Goal: Task Accomplishment & Management: Manage account settings

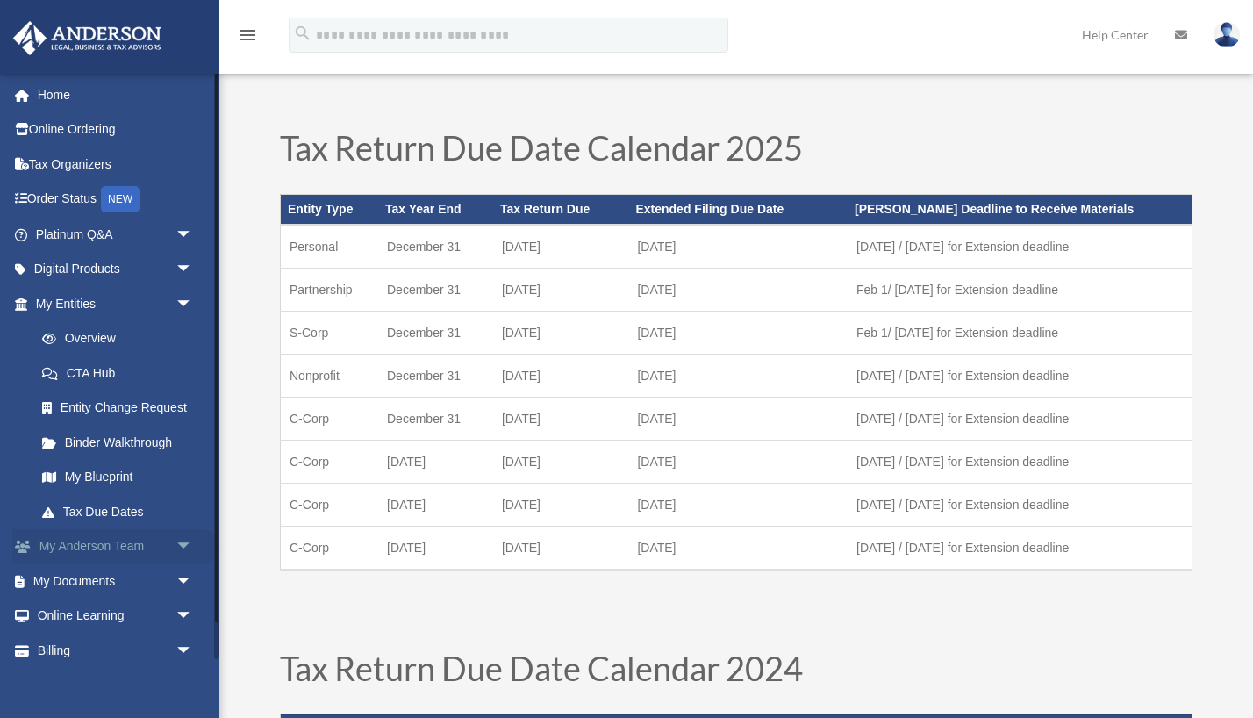
click at [183, 535] on span "arrow_drop_down" at bounding box center [193, 547] width 35 height 36
click at [98, 573] on link "My Anderson Team" at bounding box center [122, 580] width 195 height 35
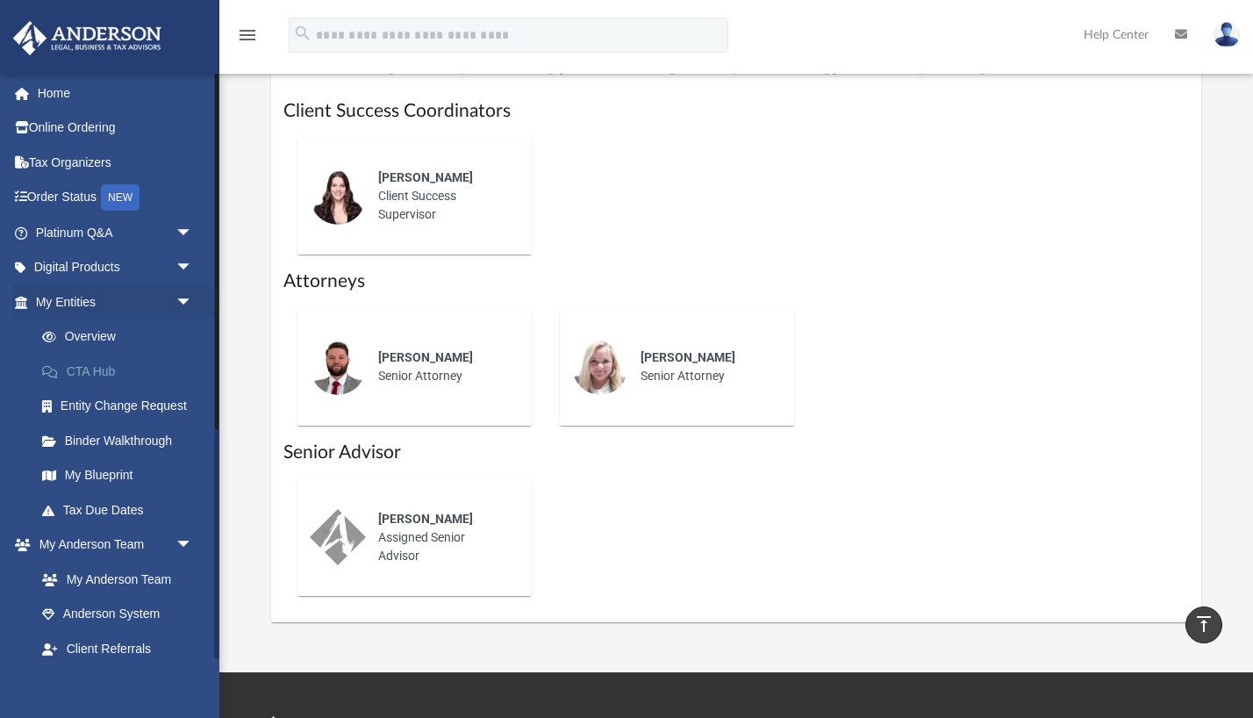
scroll to position [714, 0]
click at [86, 471] on link "My Blueprint" at bounding box center [122, 475] width 195 height 35
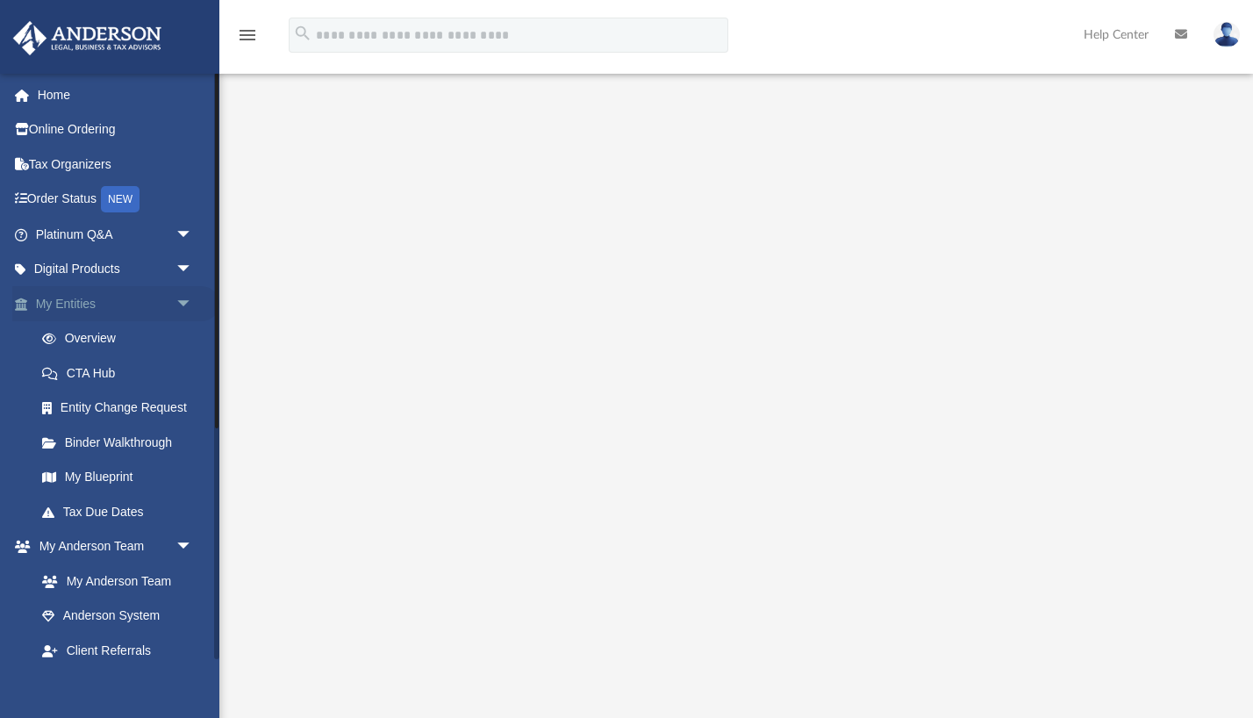
scroll to position [2, 0]
click at [187, 300] on span "arrow_drop_down" at bounding box center [193, 304] width 35 height 36
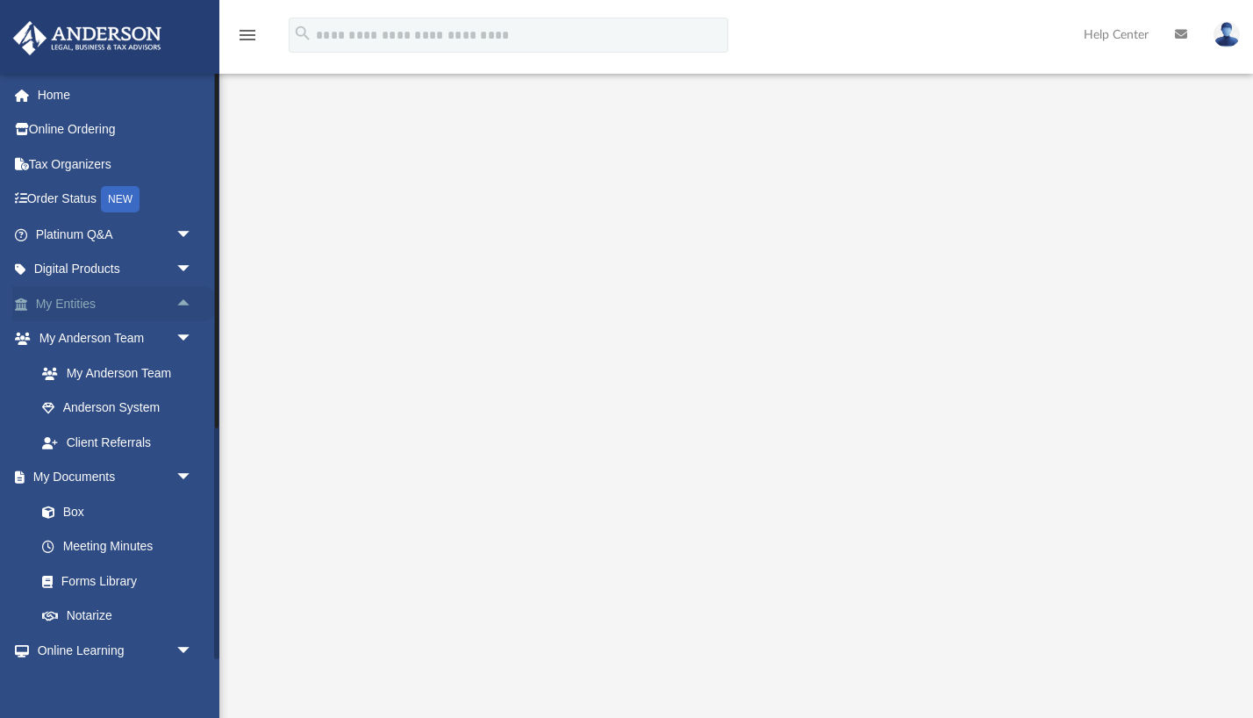
click at [187, 300] on span "arrow_drop_up" at bounding box center [193, 304] width 35 height 36
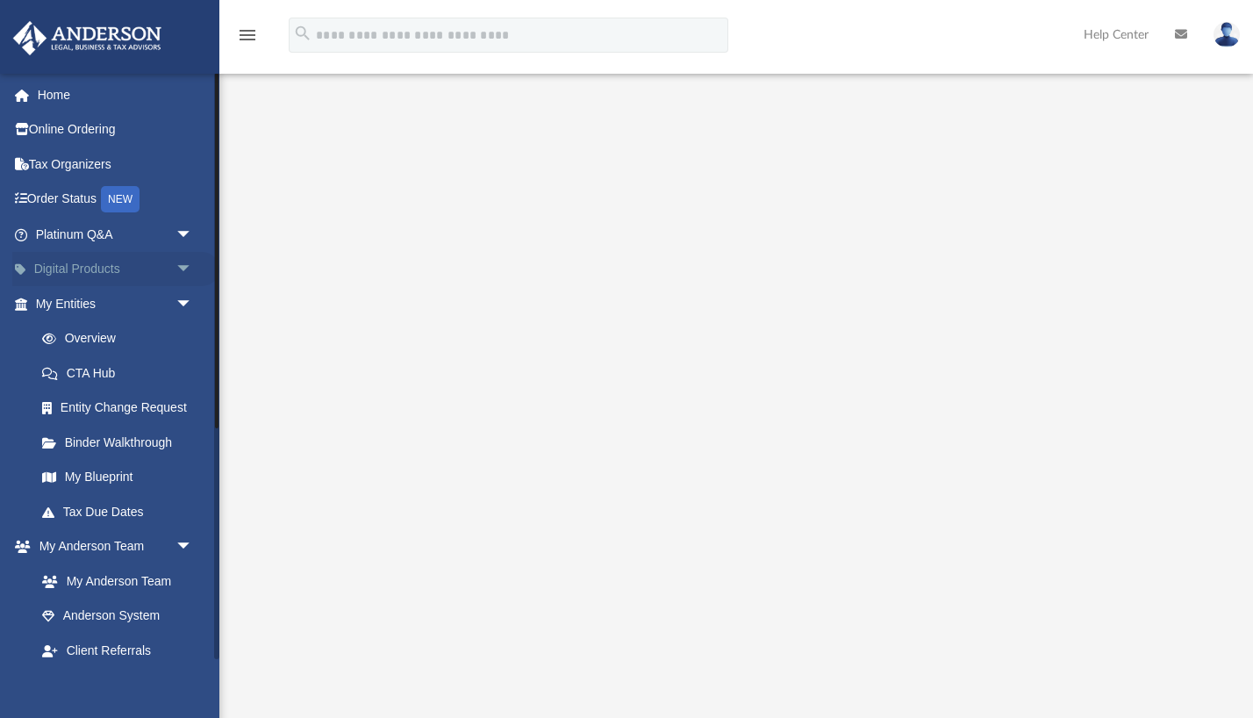
click at [183, 265] on span "arrow_drop_down" at bounding box center [193, 270] width 35 height 36
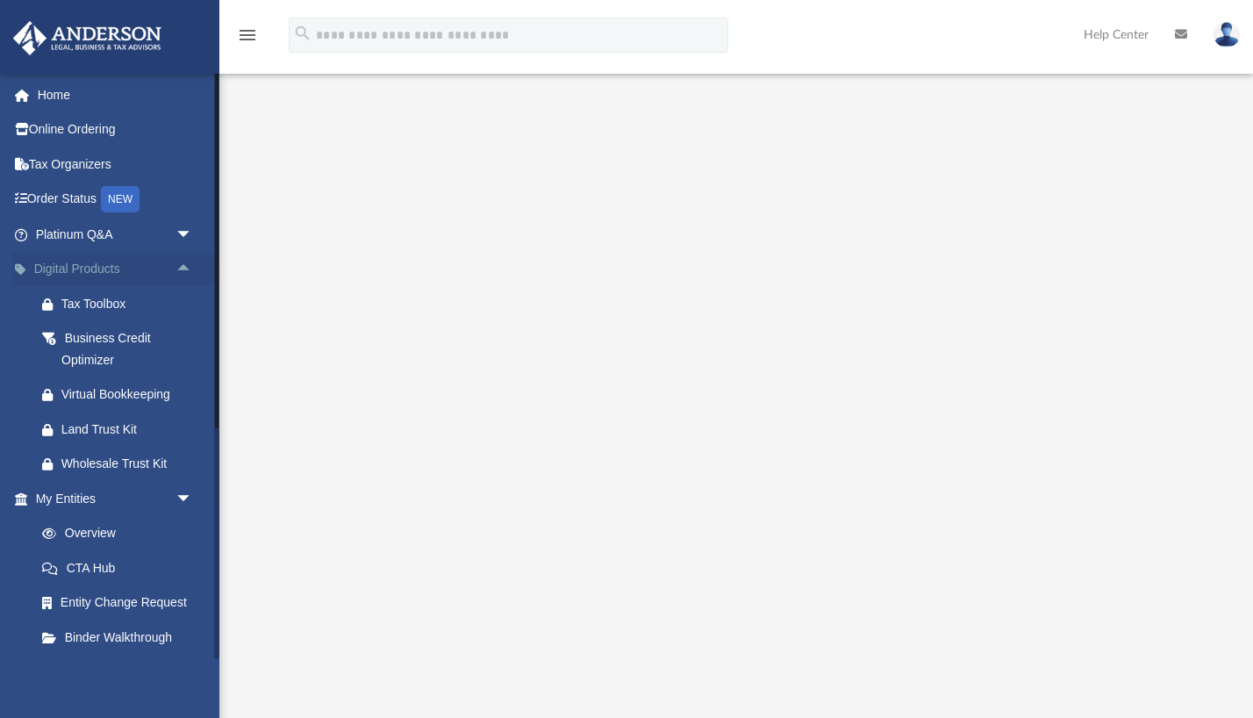
click at [186, 266] on span "arrow_drop_up" at bounding box center [193, 270] width 35 height 36
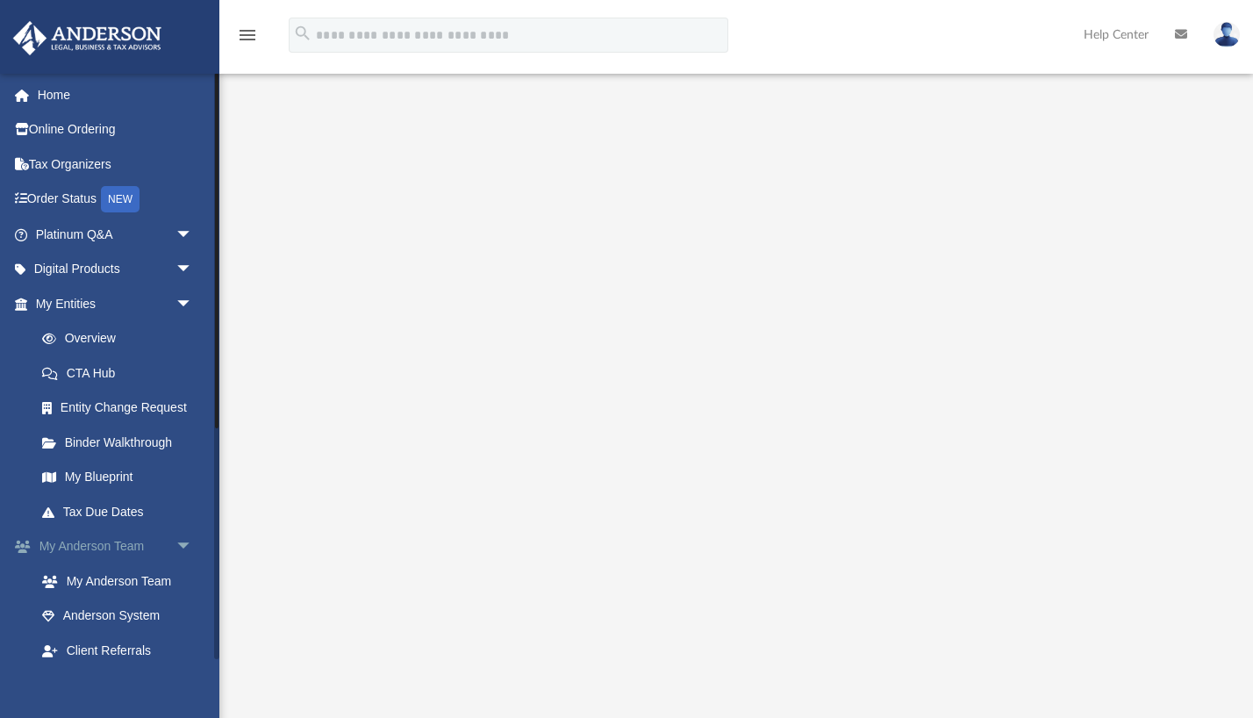
click at [184, 541] on span "arrow_drop_down" at bounding box center [193, 547] width 35 height 36
click at [181, 575] on span "arrow_drop_down" at bounding box center [193, 581] width 35 height 36
click at [177, 607] on span "arrow_drop_down" at bounding box center [193, 617] width 35 height 36
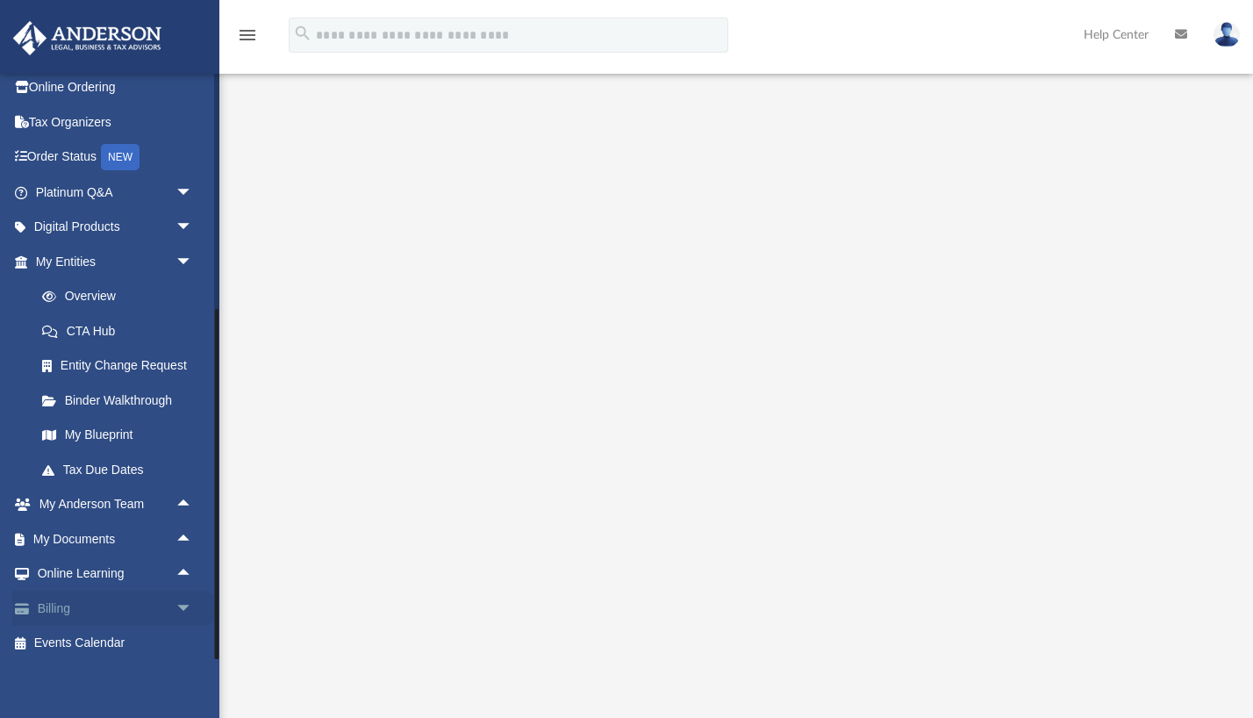
scroll to position [39, 0]
click at [179, 605] on span "arrow_drop_down" at bounding box center [193, 611] width 35 height 36
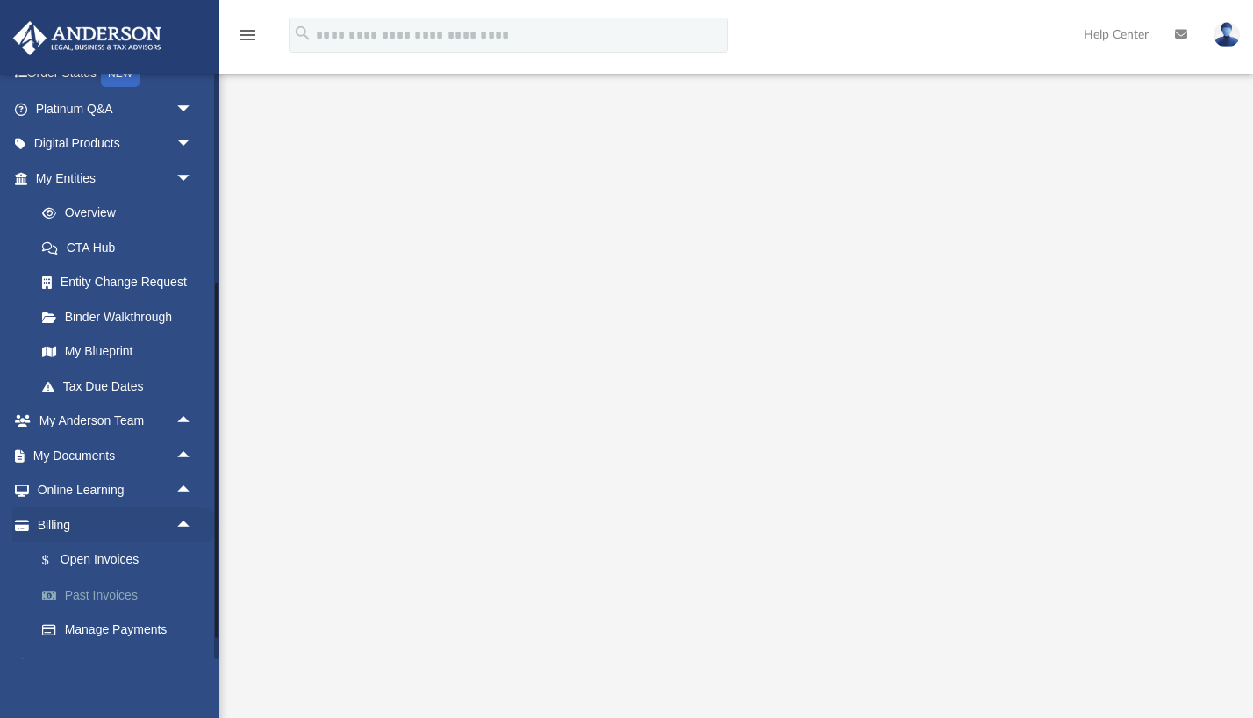
scroll to position [130, 0]
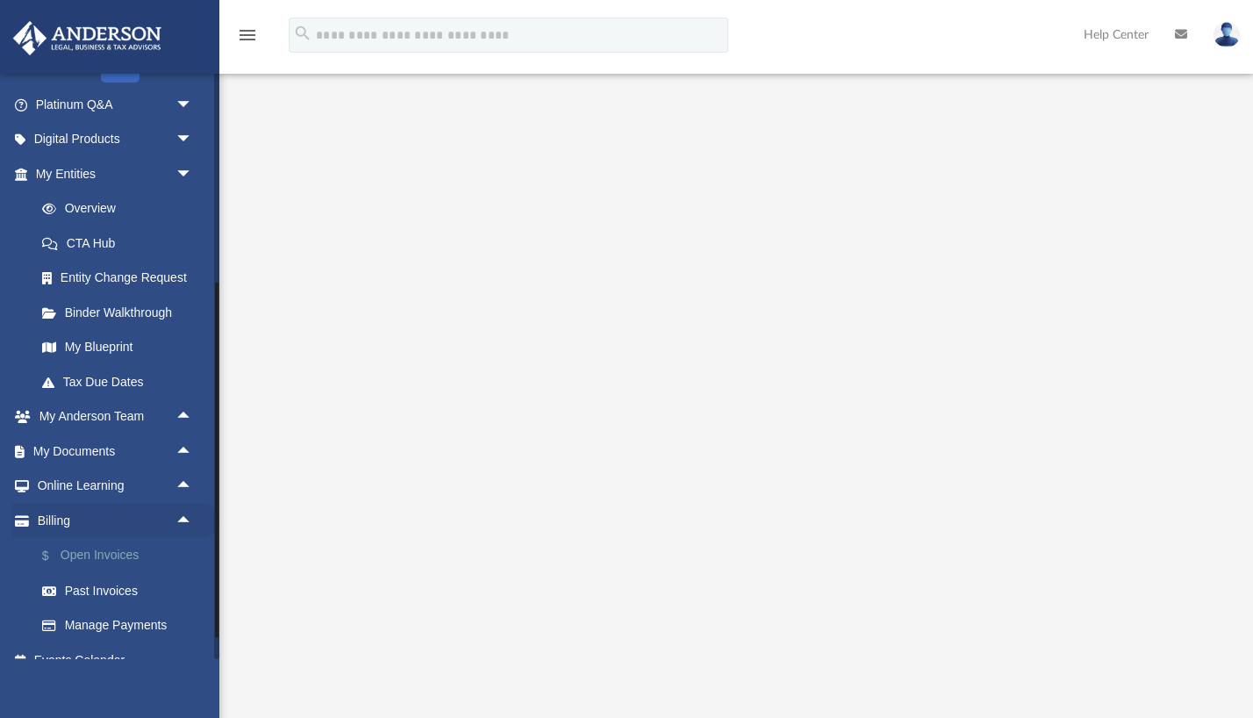
click at [98, 551] on link "$ Open Invoices" at bounding box center [122, 556] width 195 height 36
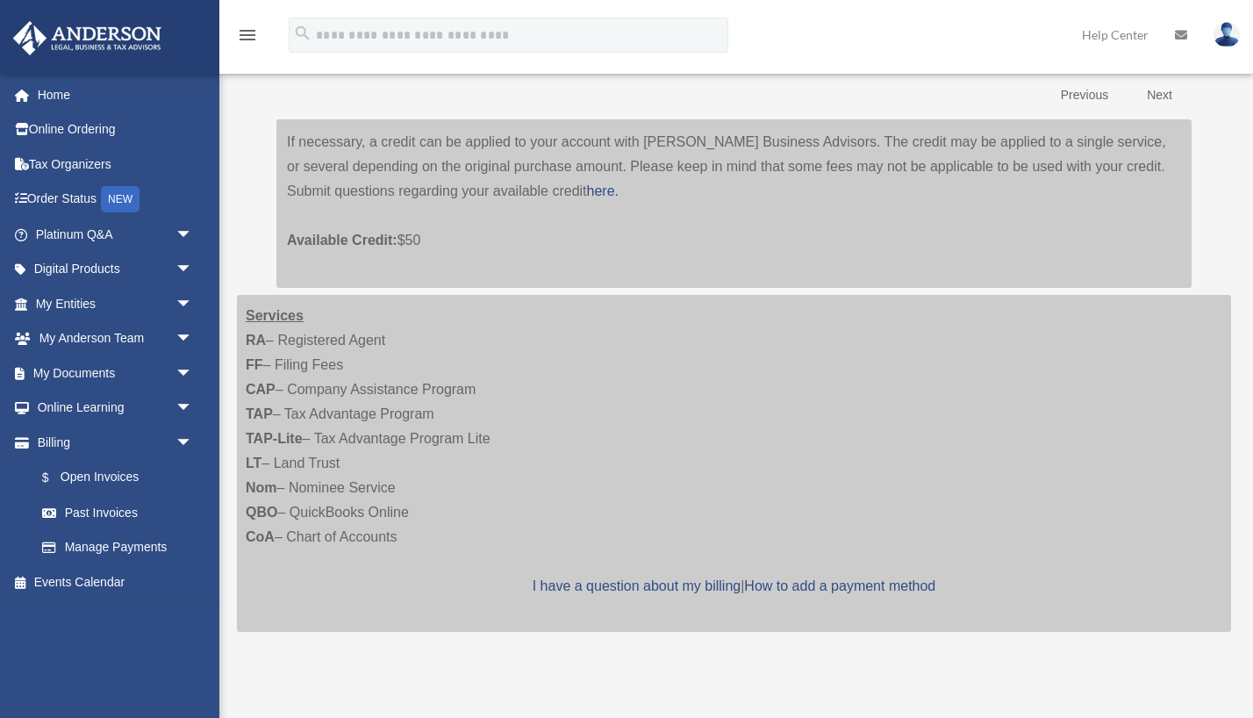
scroll to position [298, 0]
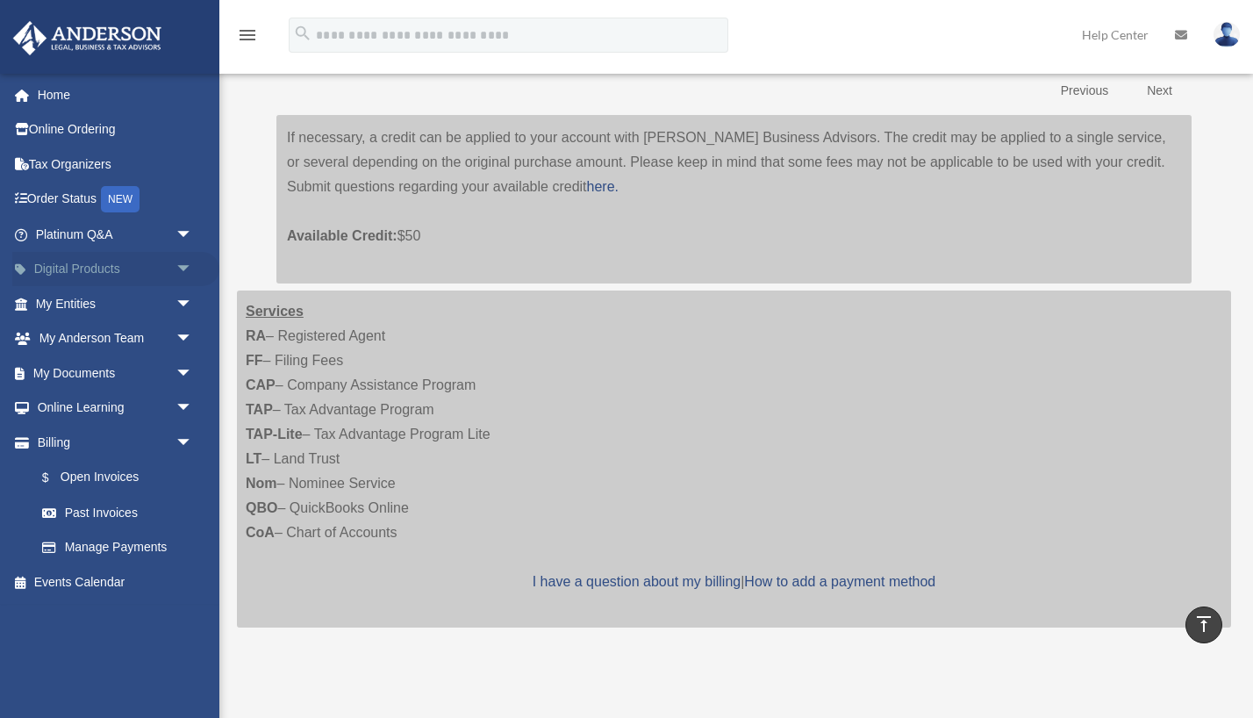
click at [180, 269] on span "arrow_drop_down" at bounding box center [193, 270] width 35 height 36
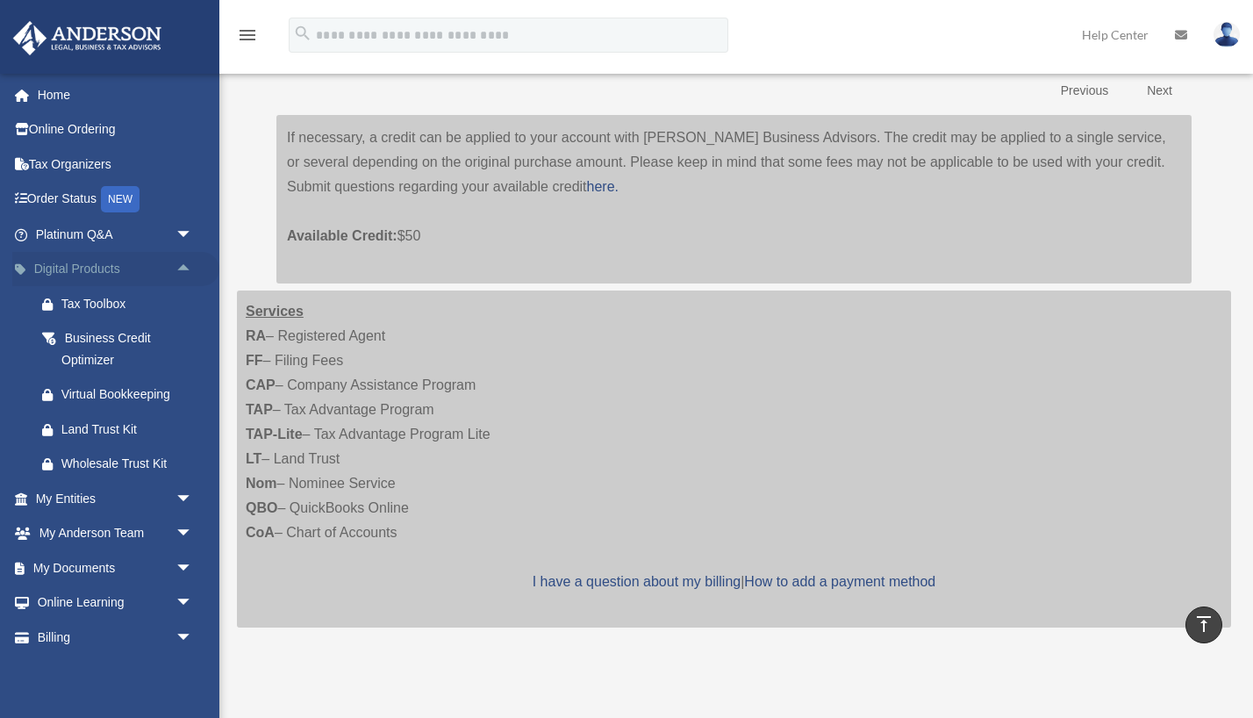
click at [184, 266] on span "arrow_drop_up" at bounding box center [193, 270] width 35 height 36
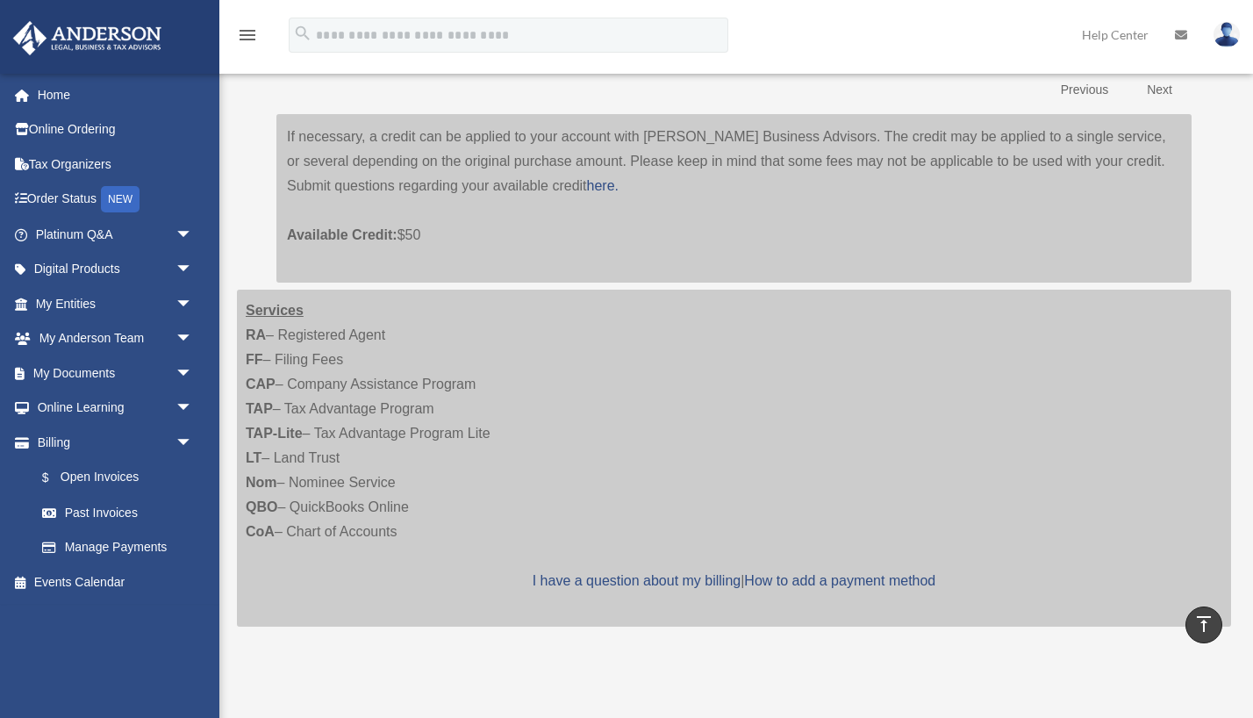
scroll to position [298, 0]
